Goal: Task Accomplishment & Management: Manage account settings

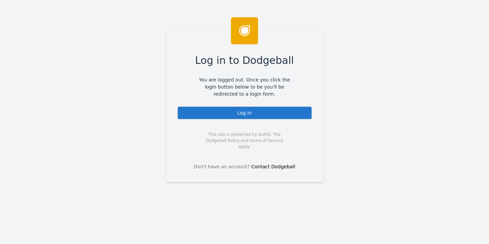
click at [242, 112] on div "Log In" at bounding box center [244, 113] width 135 height 14
click at [245, 110] on div "Log In" at bounding box center [244, 113] width 135 height 14
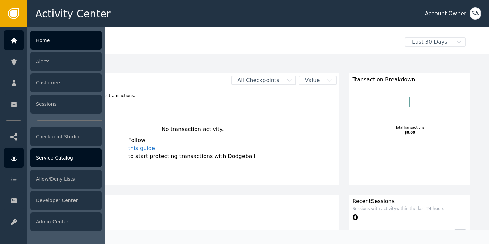
click at [12, 157] on icon at bounding box center [13, 158] width 5 height 5
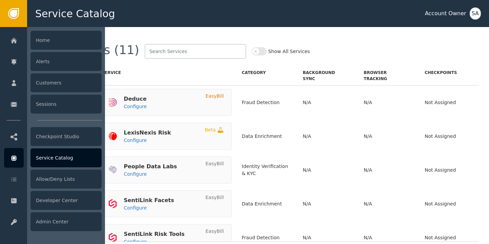
click at [42, 157] on div "Service Catalog" at bounding box center [65, 158] width 71 height 19
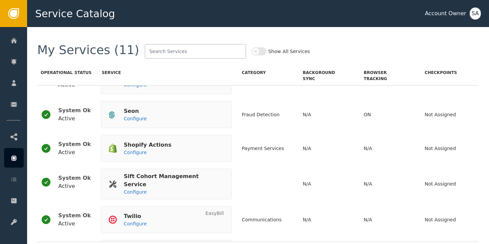
scroll to position [221, 0]
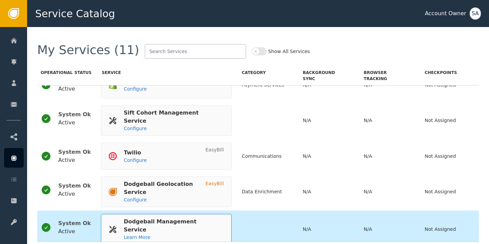
click at [175, 234] on div "Learn More" at bounding box center [169, 237] width 93 height 7
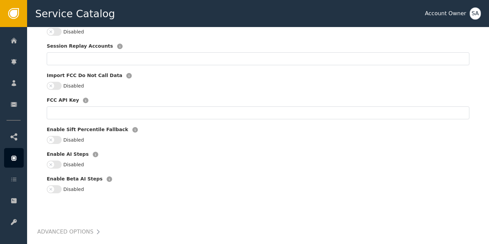
scroll to position [68, 0]
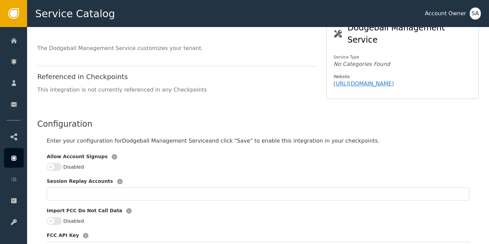
click at [61, 163] on button "Disabled" at bounding box center [54, 167] width 15 height 8
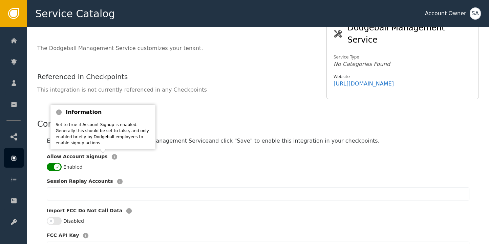
scroll to position [237, 0]
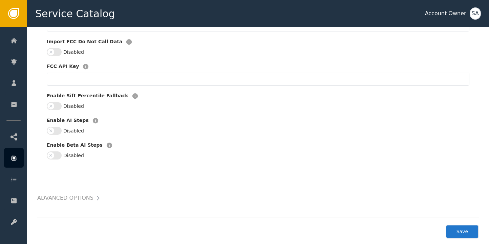
click at [461, 226] on button "Save" at bounding box center [461, 232] width 33 height 14
click at [477, 15] on div "SA" at bounding box center [474, 13] width 11 height 12
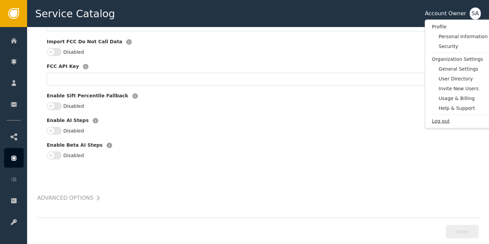
click at [440, 119] on span "Log out" at bounding box center [459, 121] width 56 height 7
